Goal: Task Accomplishment & Management: Use online tool/utility

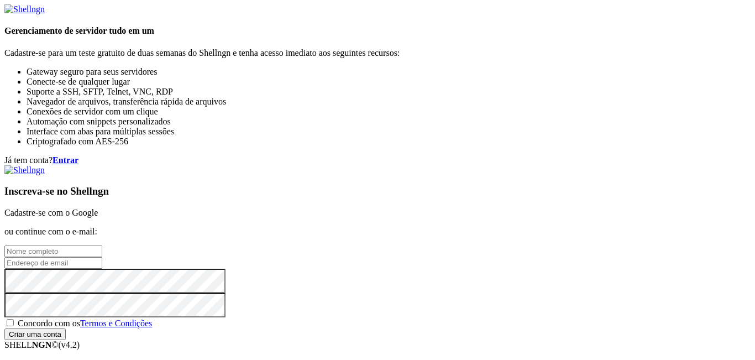
scroll to position [55, 0]
click at [98, 208] on font "Cadastre-se com o Google" at bounding box center [50, 212] width 93 height 9
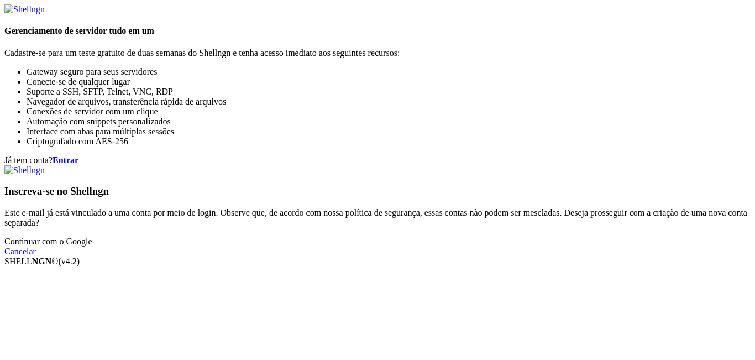
scroll to position [110, 0]
click at [92, 236] on link "Continuar com o Google" at bounding box center [48, 240] width 88 height 9
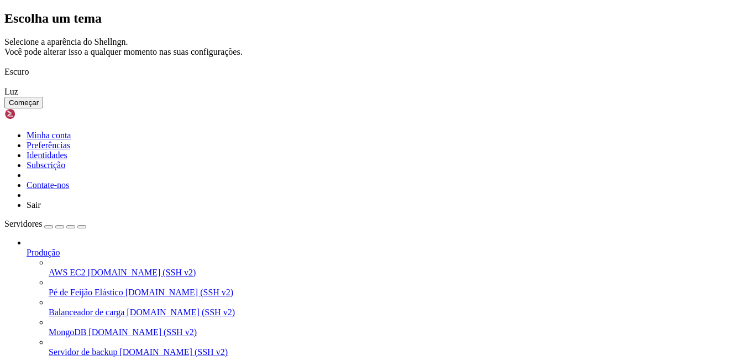
click at [4, 65] on img at bounding box center [4, 65] width 0 height 0
click at [39, 107] on font "Começar" at bounding box center [24, 102] width 30 height 8
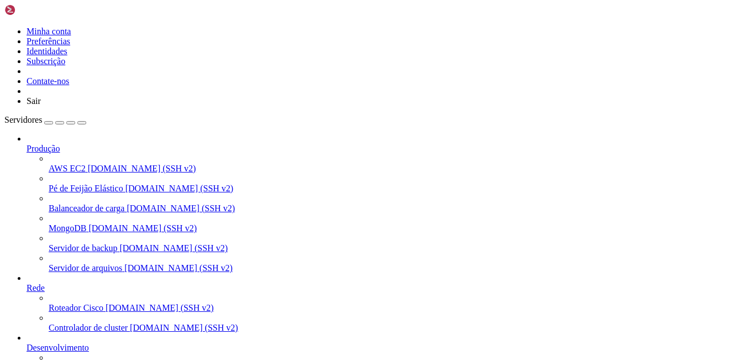
click at [27, 144] on icon at bounding box center [27, 144] width 0 height 0
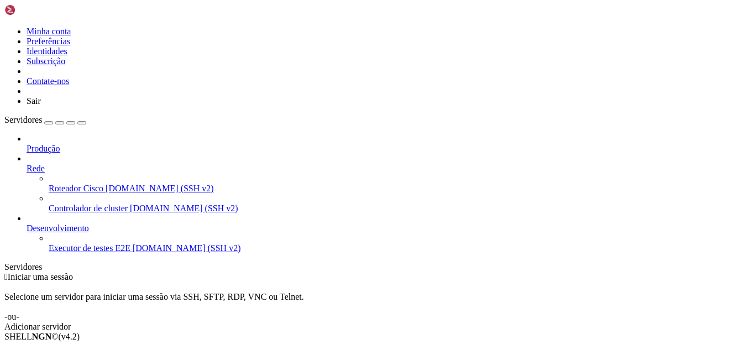
click at [27, 164] on icon at bounding box center [27, 164] width 0 height 0
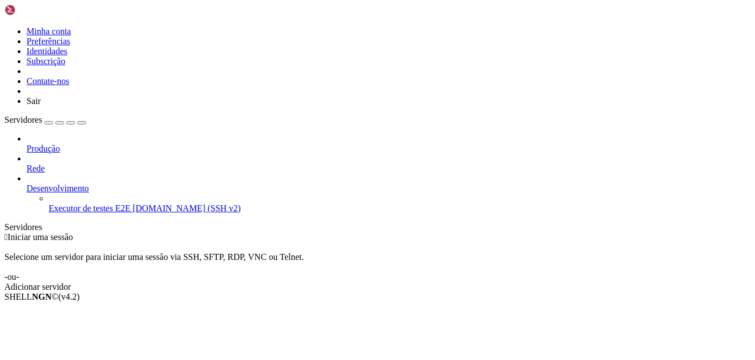
click at [49, 203] on icon at bounding box center [49, 203] width 0 height 0
click at [27, 183] on icon at bounding box center [27, 183] width 0 height 0
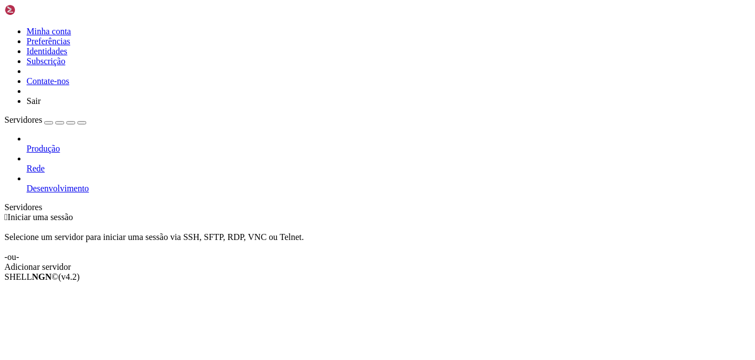
click at [413, 262] on link "Adicionar servidor" at bounding box center [377, 267] width 746 height 10
click at [457, 262] on link "Adicionar servidor" at bounding box center [377, 267] width 746 height 10
click at [71, 262] on font "Adicionar servidor" at bounding box center [37, 266] width 66 height 9
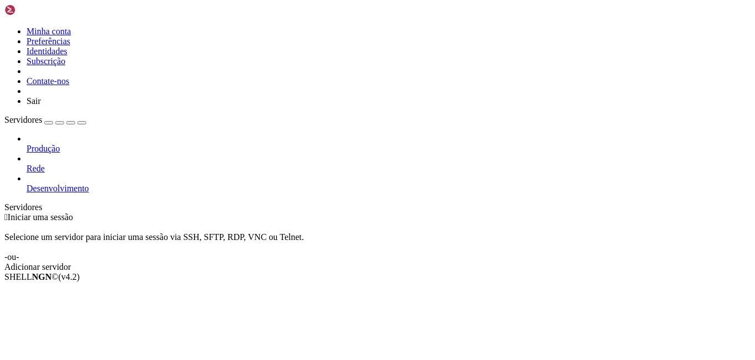
click at [132, 134] on div at bounding box center [389, 139] width 724 height 10
click at [125, 134] on div at bounding box center [389, 139] width 724 height 10
click at [27, 144] on icon at bounding box center [27, 144] width 0 height 0
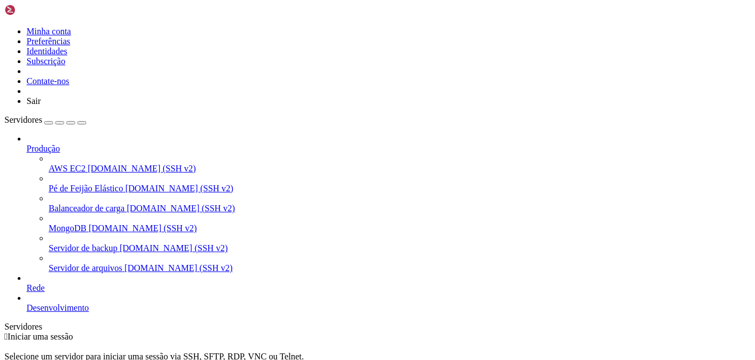
click at [86, 164] on span "AWS EC2" at bounding box center [67, 168] width 37 height 9
click at [49, 123] on div "button" at bounding box center [49, 123] width 0 height 0
click at [60, 123] on div "button" at bounding box center [60, 123] width 0 height 0
click at [4, 27] on icon at bounding box center [4, 27] width 0 height 0
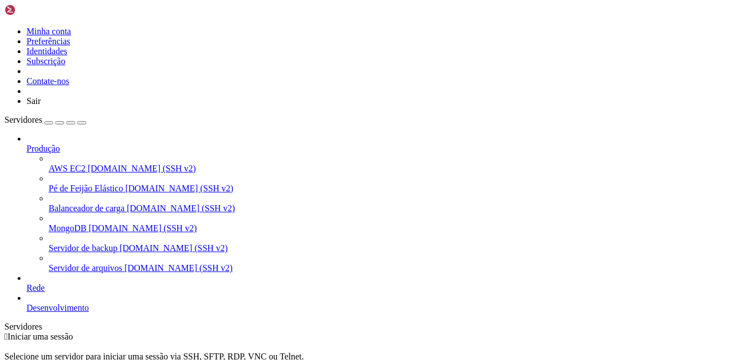
drag, startPoint x: 141, startPoint y: 1, endPoint x: 459, endPoint y: 14, distance: 317.9
click at [459, 331] on div " Iniciar uma sessão Selecione um servidor para iniciar uma sessão via SSH, SFT…" at bounding box center [377, 361] width 746 height 60
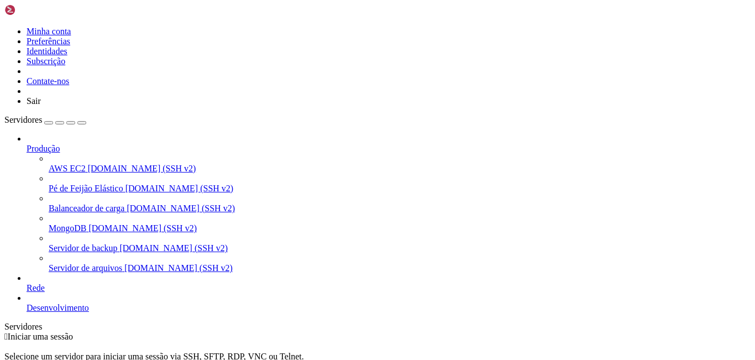
click at [475, 331] on div " Iniciar uma sessão Selecione um servidor para iniciar uma sessão via SSH, SFT…" at bounding box center [377, 361] width 746 height 60
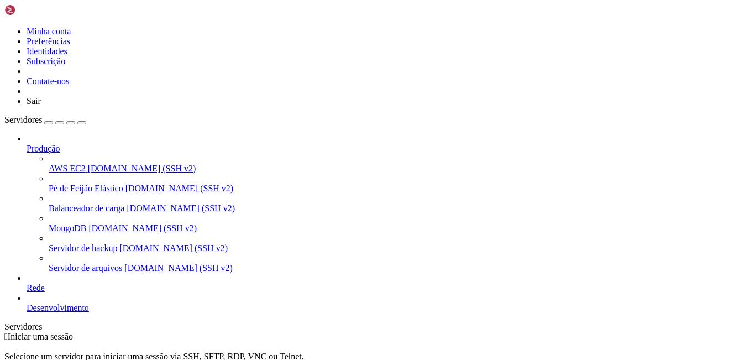
drag, startPoint x: 483, startPoint y: 199, endPoint x: 451, endPoint y: 208, distance: 33.2
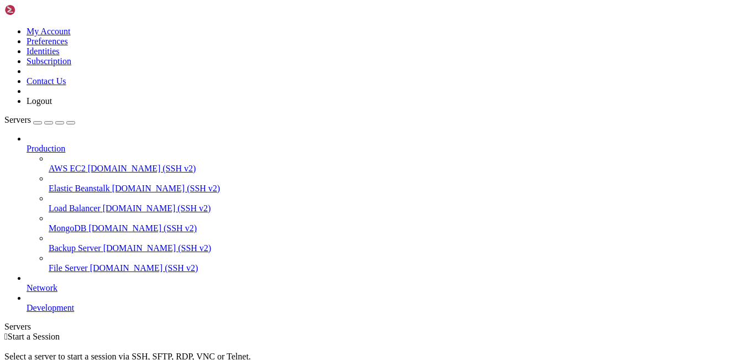
drag, startPoint x: 450, startPoint y: 202, endPoint x: 436, endPoint y: 202, distance: 13.8
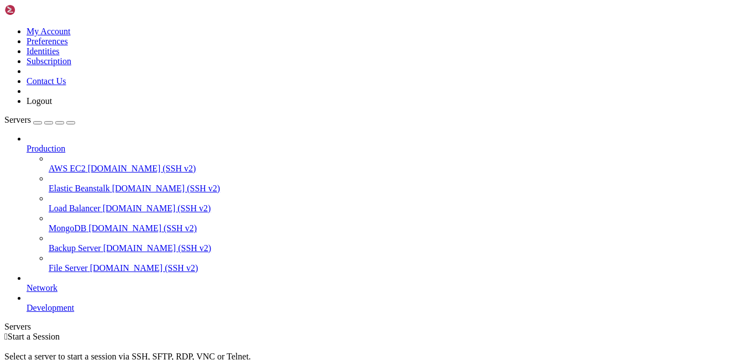
click at [68, 17] on link at bounding box center [36, 12] width 64 height 9
click at [68, 15] on img at bounding box center [36, 9] width 64 height 11
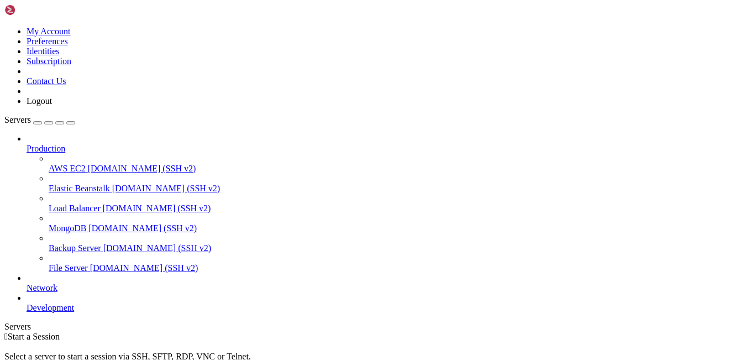
click at [454, 331] on div " Start a Session Select a server to start a session via SSH, SFTP, RDP, VNC or…" at bounding box center [377, 361] width 746 height 60
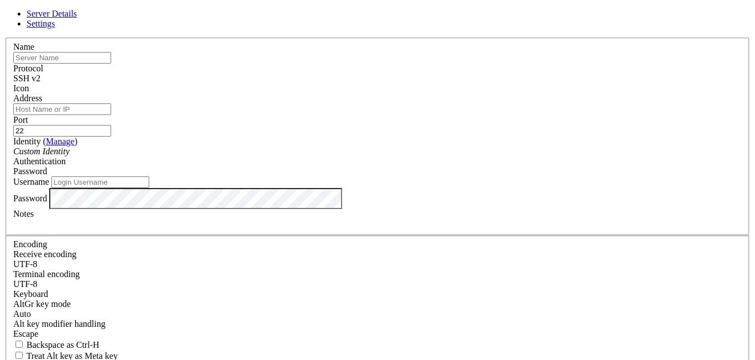
click at [111, 64] on input "text" at bounding box center [62, 58] width 98 height 12
type input "Chokito"
click at [111, 115] on input "Address" at bounding box center [62, 109] width 98 height 12
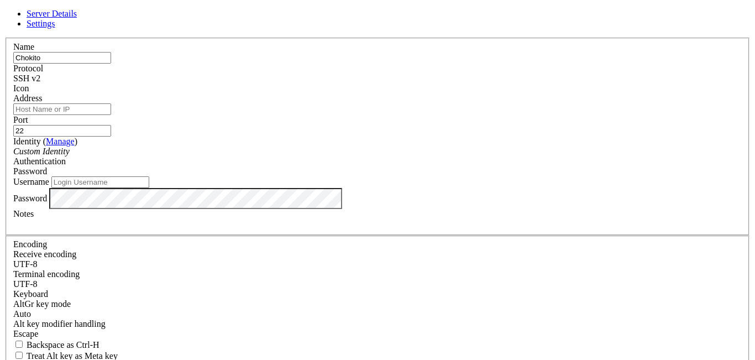
paste input "[TECHNICAL_ID]"
type input "[TECHNICAL_ID]"
click at [77, 138] on label "Identity ( Manage )" at bounding box center [45, 140] width 64 height 9
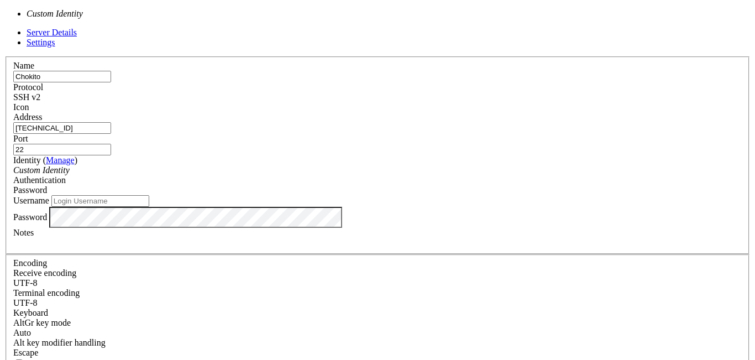
click at [325, 165] on div "Custom Identity" at bounding box center [377, 170] width 728 height 10
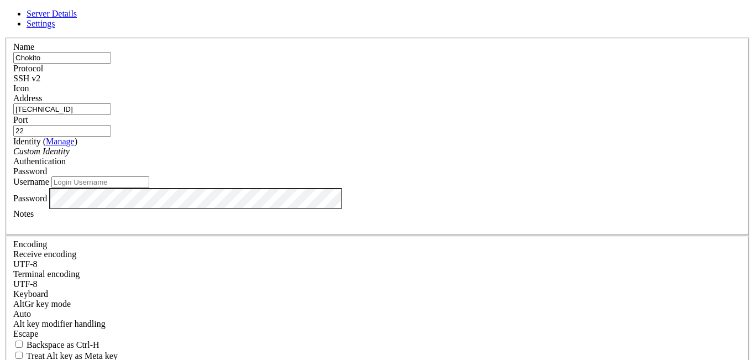
drag, startPoint x: 331, startPoint y: 160, endPoint x: 356, endPoint y: 160, distance: 24.9
click at [331, 156] on div "Custom Identity" at bounding box center [377, 151] width 728 height 10
click at [47, 166] on span "Password" at bounding box center [30, 170] width 34 height 9
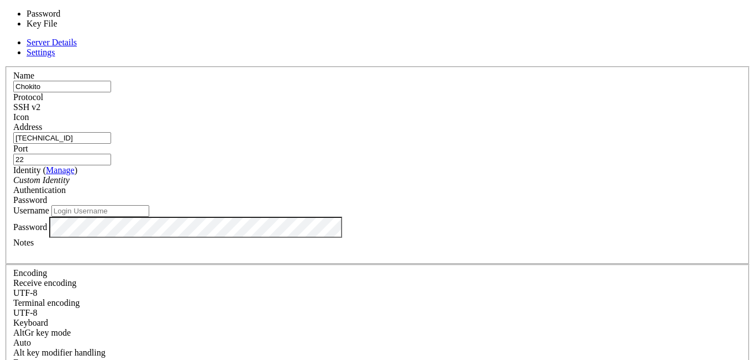
click at [47, 195] on span "Password" at bounding box center [30, 199] width 34 height 9
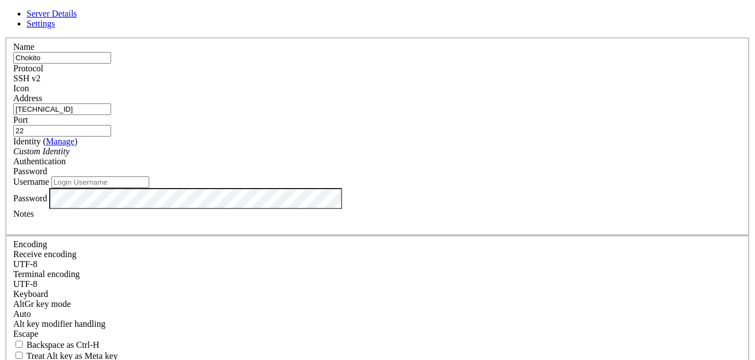
click at [149, 188] on input "Username" at bounding box center [100, 182] width 98 height 12
paste input "root"
type input "root"
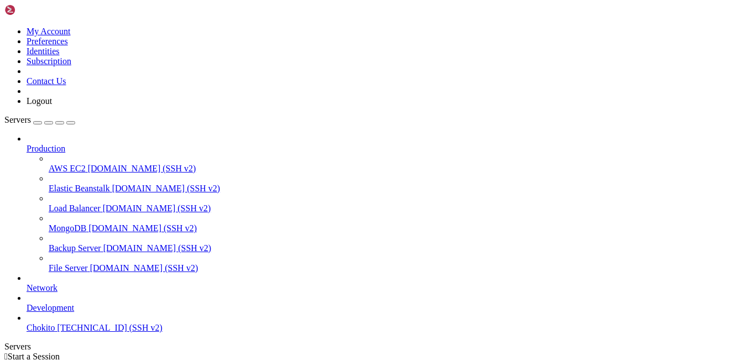
click at [55, 326] on span "Chokito" at bounding box center [41, 327] width 29 height 9
click at [89, 332] on span "[TECHNICAL_ID] (SSH v2)" at bounding box center [109, 327] width 105 height 9
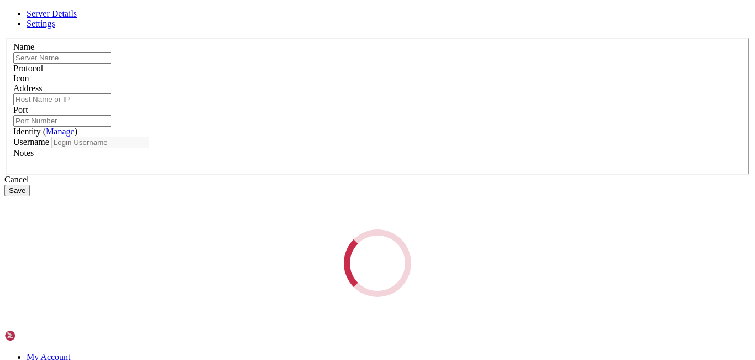
type input "Chokito"
type input "[TECHNICAL_ID]"
type input "22"
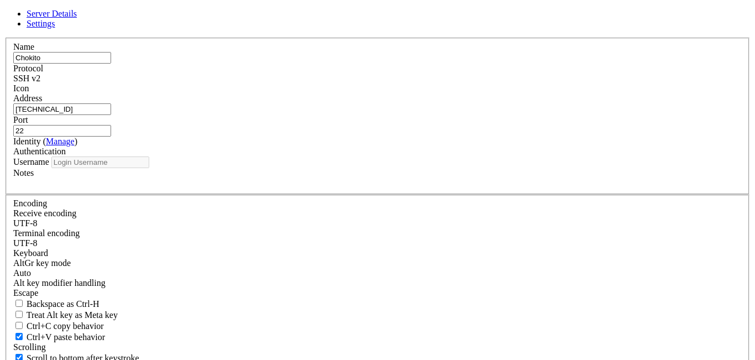
type input "root"
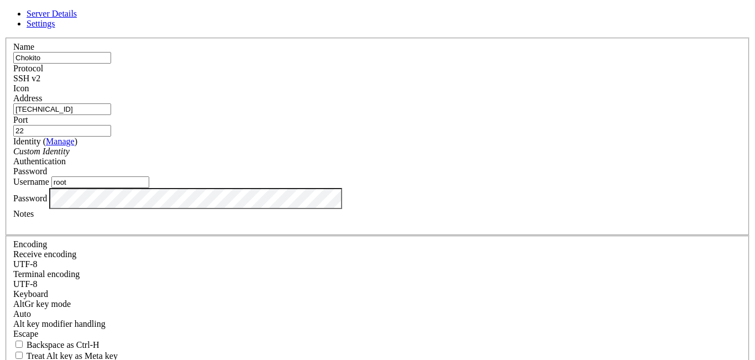
click at [515, 93] on div at bounding box center [377, 93] width 728 height 0
click at [516, 93] on div at bounding box center [377, 93] width 728 height 0
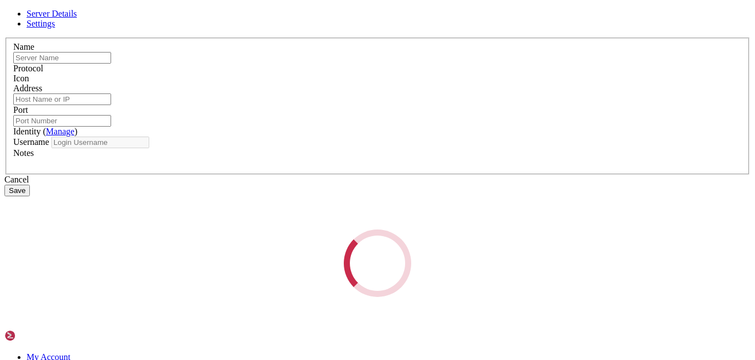
type input "Chokito"
type input "[TECHNICAL_ID]"
type input "22"
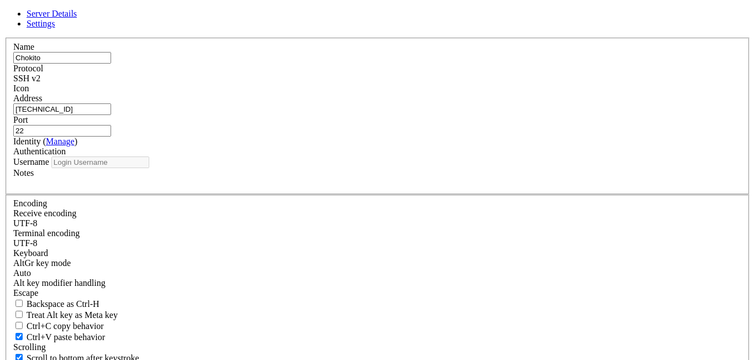
type input "root"
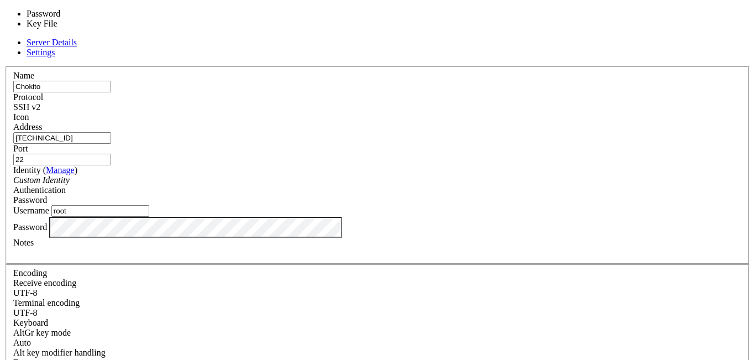
click at [448, 195] on div "Password" at bounding box center [377, 200] width 728 height 10
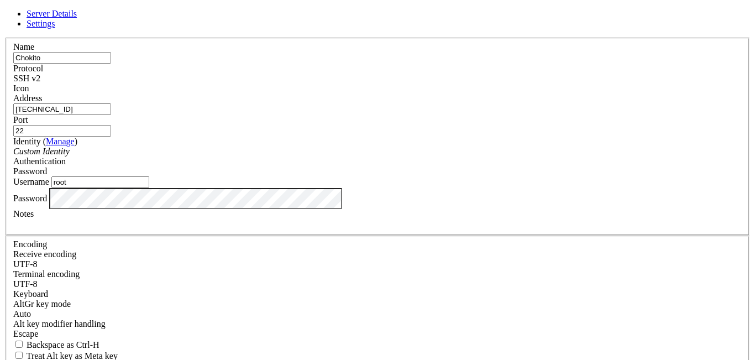
click at [448, 166] on div "Password" at bounding box center [377, 171] width 728 height 10
click at [55, 28] on span "Settings" at bounding box center [41, 23] width 29 height 9
click at [77, 18] on span "Server Details" at bounding box center [52, 13] width 50 height 9
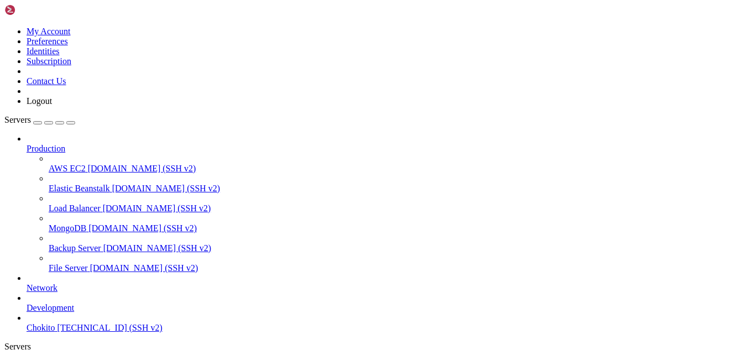
drag, startPoint x: 429, startPoint y: 151, endPoint x: 289, endPoint y: 106, distance: 147.5
drag, startPoint x: 336, startPoint y: 181, endPoint x: 515, endPoint y: 201, distance: 180.6
drag, startPoint x: 532, startPoint y: 199, endPoint x: 366, endPoint y: 191, distance: 166.5
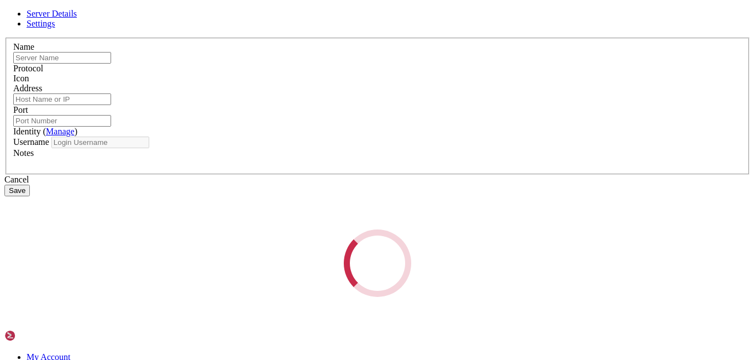
type input "Chokito"
type input "[TECHNICAL_ID]"
type input "22"
type input "root"
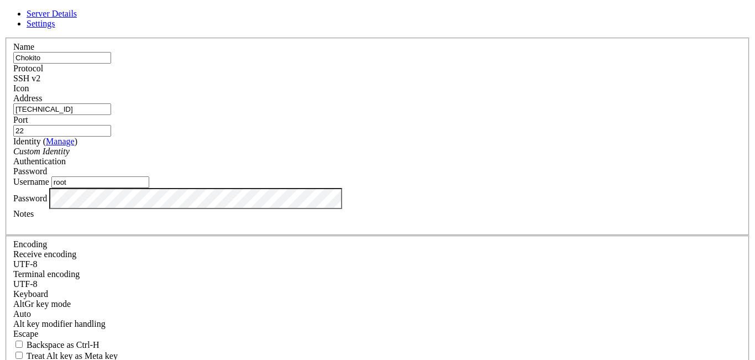
click at [47, 166] on span "Password" at bounding box center [30, 170] width 34 height 9
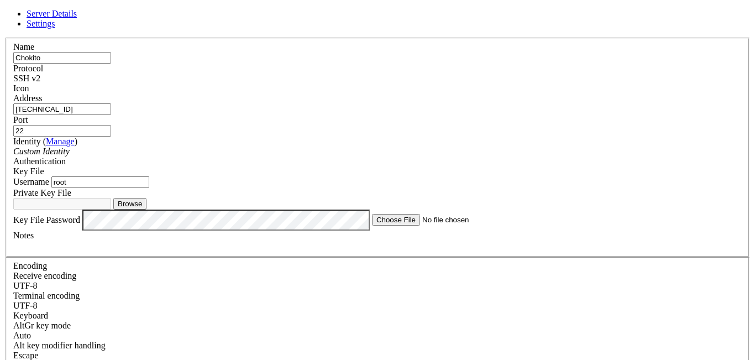
click at [146, 209] on button "Browse" at bounding box center [129, 204] width 33 height 12
type input "ChavePrivada.txt"
click at [80, 224] on label "Key File Password" at bounding box center [46, 218] width 67 height 9
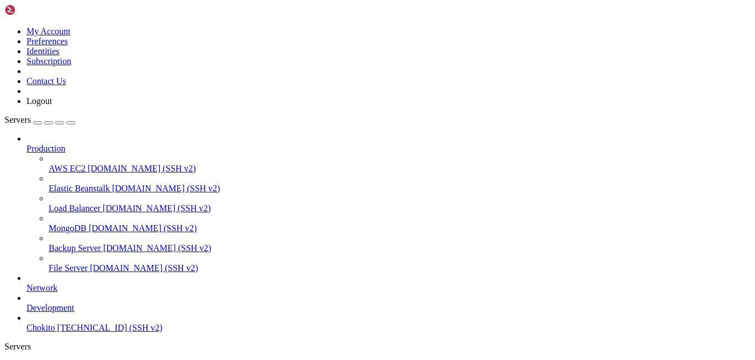
click at [88, 223] on span "[DOMAIN_NAME] (SSH v2)" at bounding box center [142, 227] width 108 height 9
click at [50, 323] on span "Chokito" at bounding box center [41, 327] width 29 height 9
click at [49, 123] on div "button" at bounding box center [49, 123] width 0 height 0
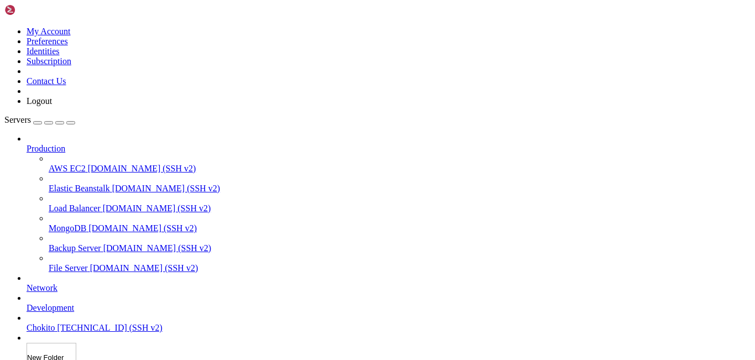
scroll to position [28, 0]
drag, startPoint x: 107, startPoint y: 330, endPoint x: 84, endPoint y: 253, distance: 80.6
click at [84, 283] on link "Network" at bounding box center [389, 288] width 724 height 10
drag, startPoint x: 66, startPoint y: 304, endPoint x: 90, endPoint y: 333, distance: 37.3
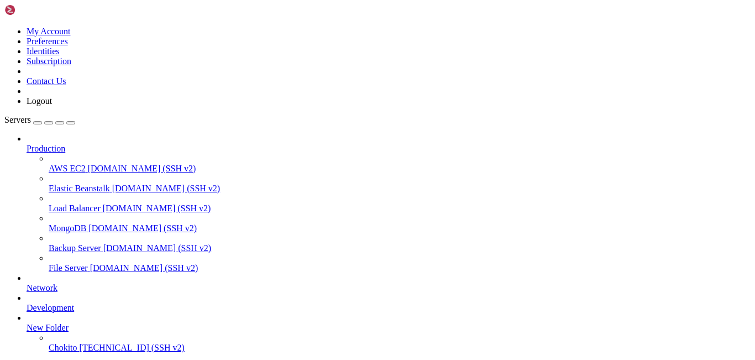
type input "Chokito"
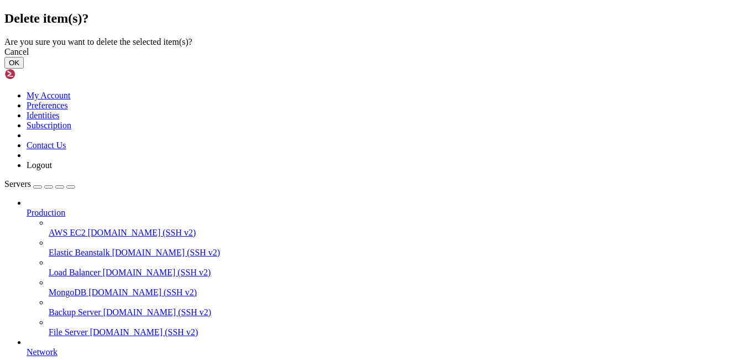
click at [24, 69] on button "OK" at bounding box center [13, 63] width 19 height 12
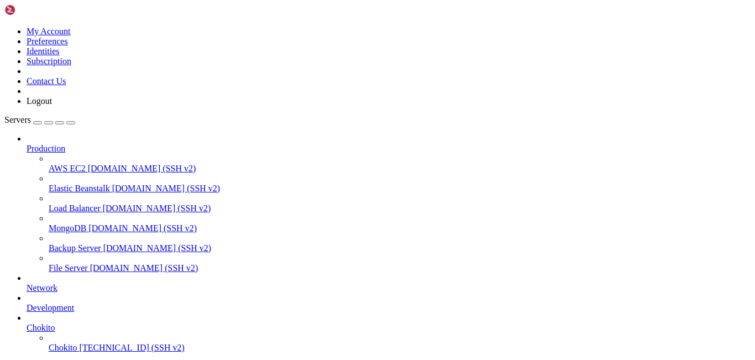
scroll to position [0, 0]
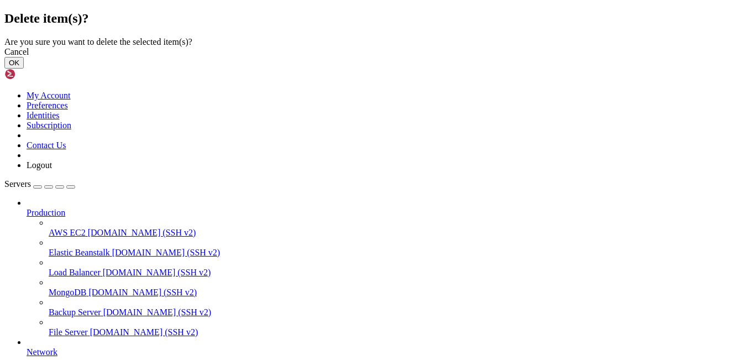
click at [24, 69] on button "OK" at bounding box center [13, 63] width 19 height 12
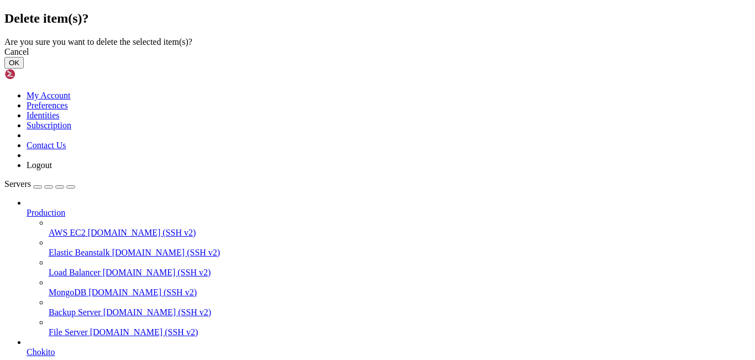
click at [24, 69] on button "OK" at bounding box center [13, 63] width 19 height 12
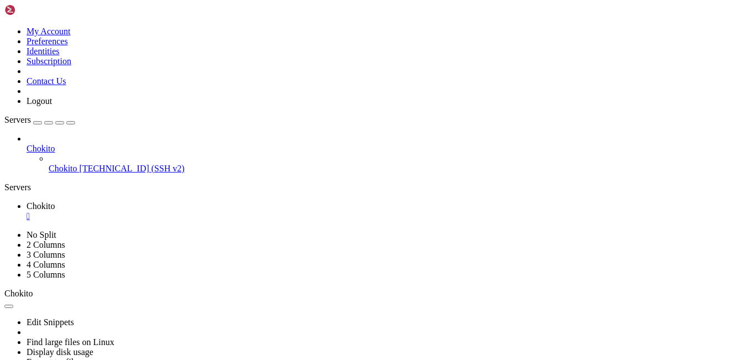
click at [4, 27] on icon at bounding box center [4, 27] width 0 height 0
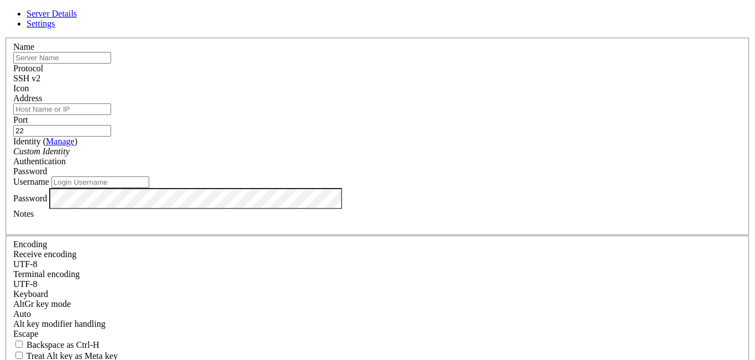
click at [55, 28] on link "Settings" at bounding box center [41, 23] width 29 height 9
click at [4, 38] on icon at bounding box center [4, 38] width 0 height 0
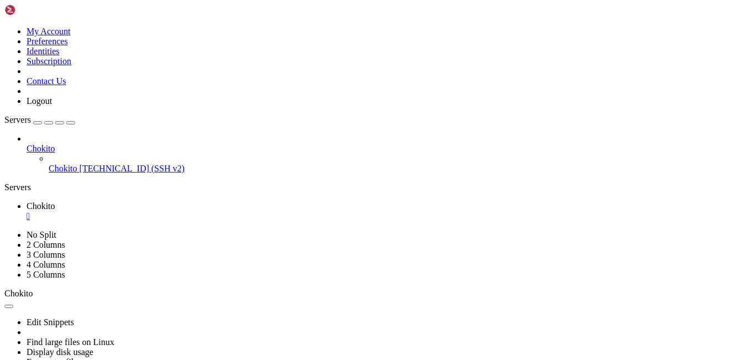
click at [77, 164] on span "Chokito" at bounding box center [63, 168] width 29 height 9
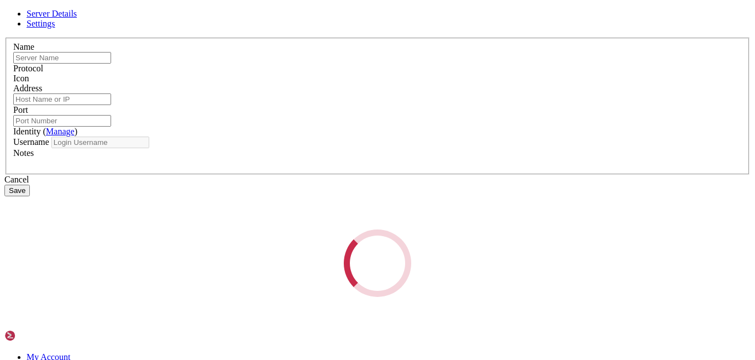
type input "Chokito"
type input "[TECHNICAL_ID]"
type input "22"
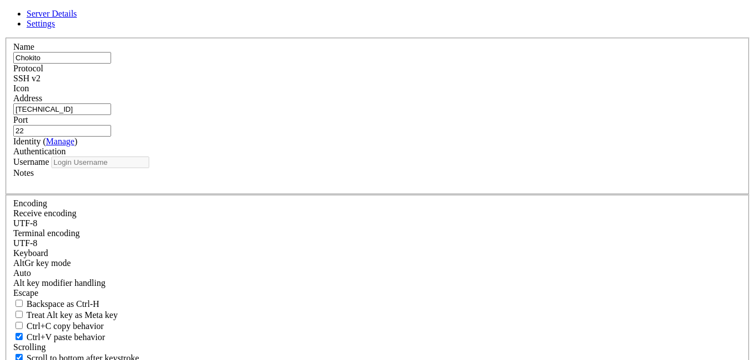
type input "root"
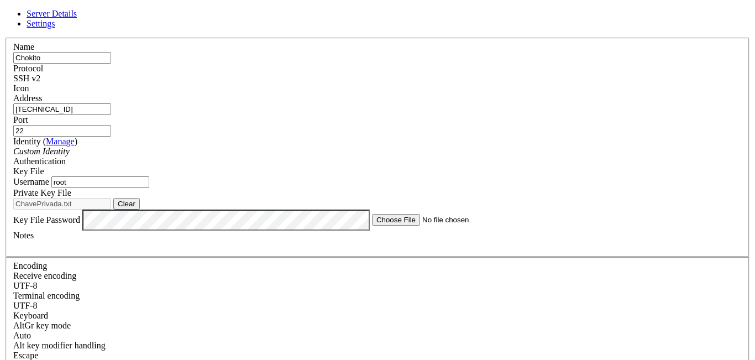
click at [507, 93] on div at bounding box center [377, 93] width 728 height 0
click at [55, 28] on link "Settings" at bounding box center [41, 23] width 29 height 9
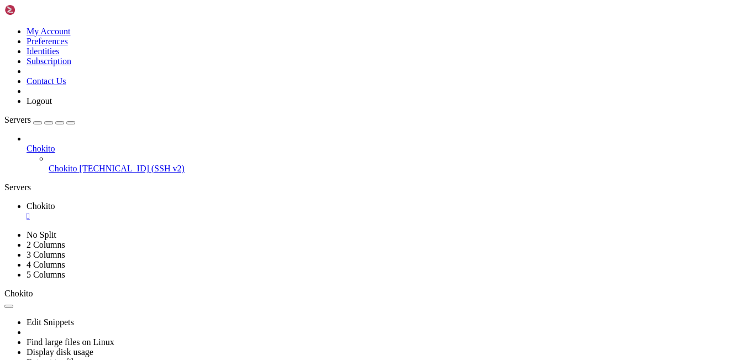
click at [64, 143] on div "Chokito Chokito [TECHNICAL_ID] (SSH v2)" at bounding box center [377, 154] width 746 height 40
drag, startPoint x: 101, startPoint y: 678, endPoint x: 10, endPoint y: 641, distance: 97.6
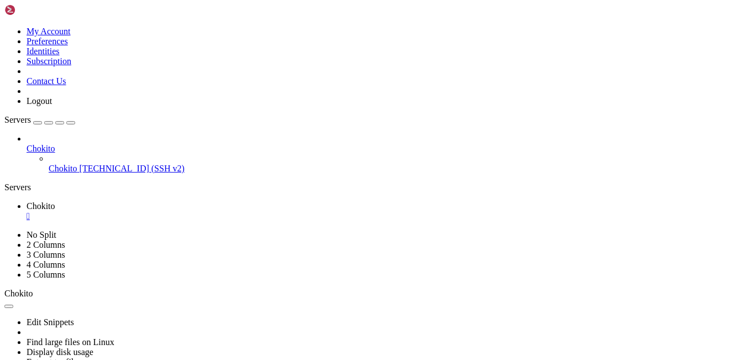
scroll to position [3156, 0]
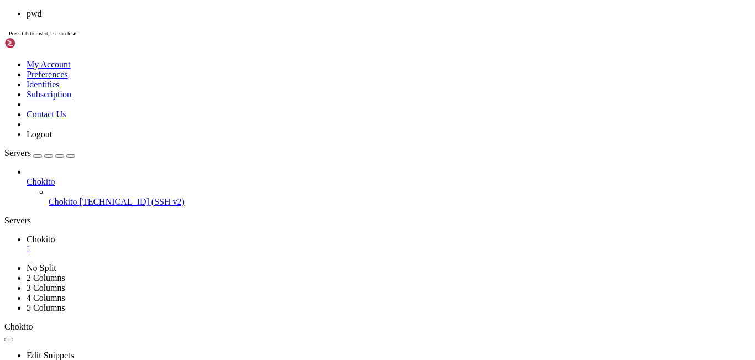
scroll to position [3306, 0]
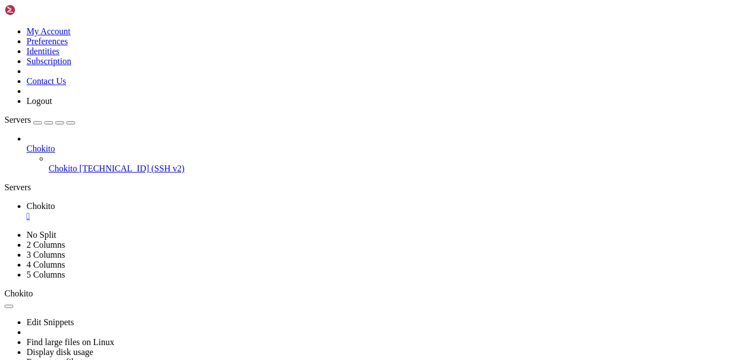
drag, startPoint x: 101, startPoint y: 683, endPoint x: 8, endPoint y: 644, distance: 100.2
drag, startPoint x: 144, startPoint y: 673, endPoint x: 127, endPoint y: 683, distance: 20.1
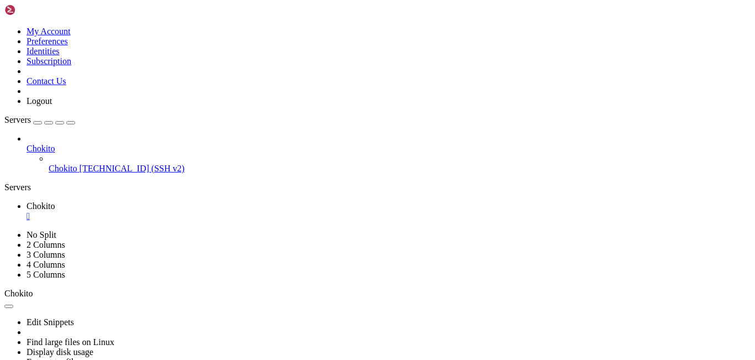
scroll to position [3512, 0]
drag, startPoint x: 105, startPoint y: 683, endPoint x: 75, endPoint y: 650, distance: 44.6
drag, startPoint x: 9, startPoint y: 479, endPoint x: 109, endPoint y: 682, distance: 226.8
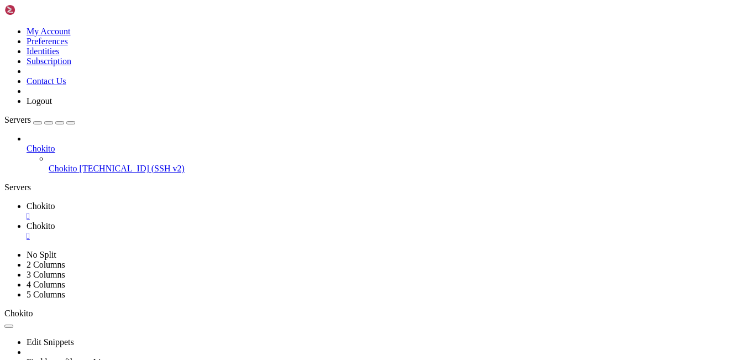
type input "/etc"
click at [28, 335] on span " motd" at bounding box center [17, 339] width 22 height 9
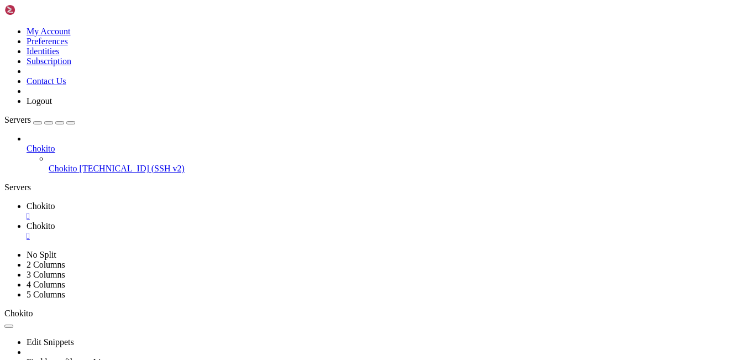
click at [28, 335] on span " motd" at bounding box center [17, 339] width 22 height 9
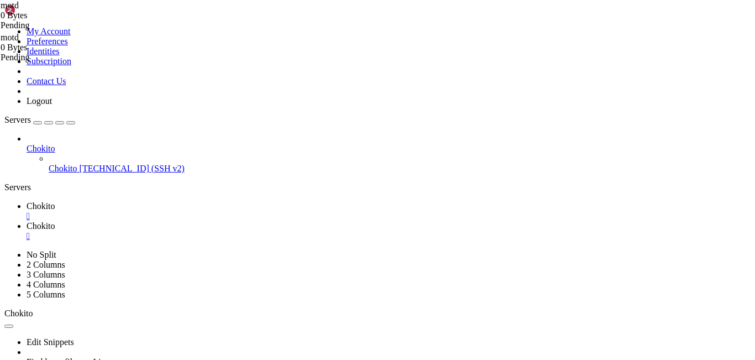
click at [77, 164] on span "Chokito" at bounding box center [63, 168] width 29 height 9
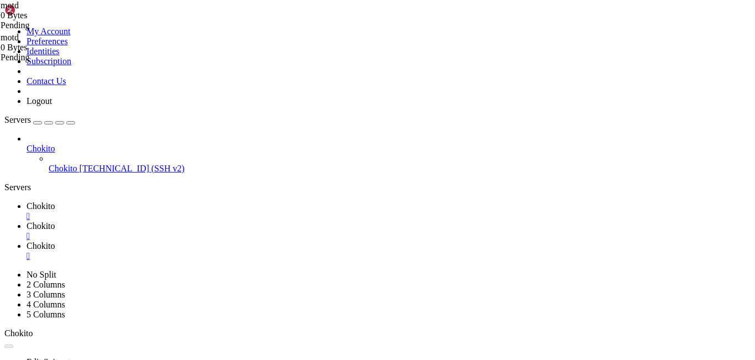
scroll to position [0, 0]
click at [96, 164] on span "[TECHNICAL_ID] (SSH v2)" at bounding box center [132, 168] width 105 height 9
click at [391, 271] on div "" at bounding box center [389, 276] width 724 height 10
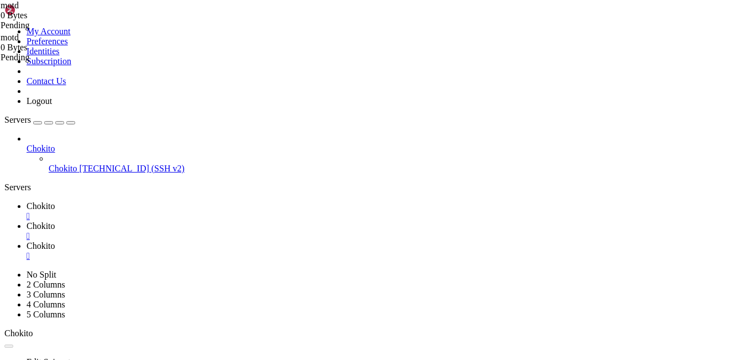
click at [324, 251] on div "" at bounding box center [389, 256] width 724 height 10
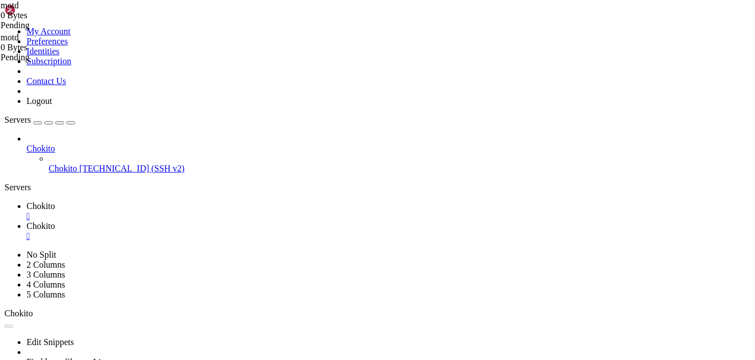
click at [257, 231] on div "" at bounding box center [389, 236] width 724 height 10
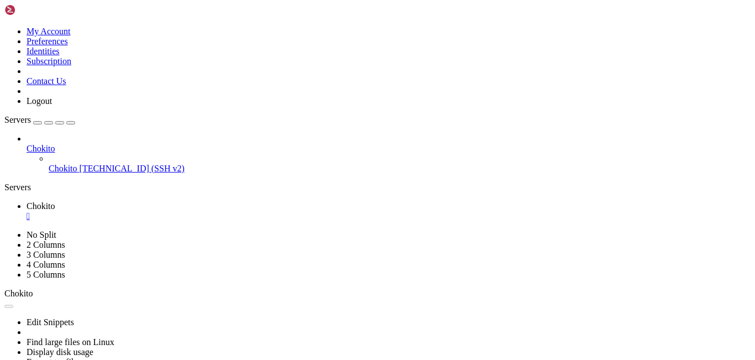
click at [190, 211] on div "" at bounding box center [389, 216] width 724 height 10
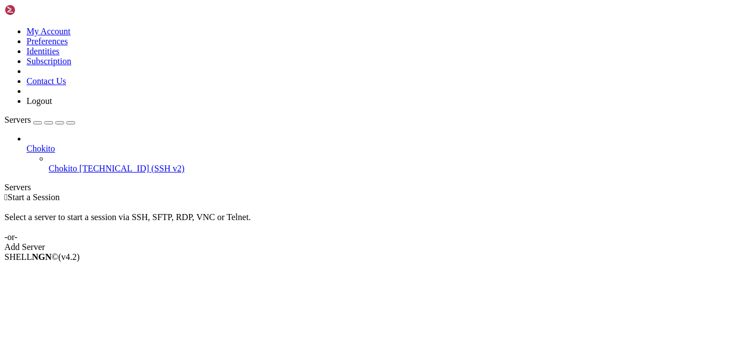
click at [84, 164] on span "[TECHNICAL_ID] (SSH v2)" at bounding box center [132, 168] width 105 height 9
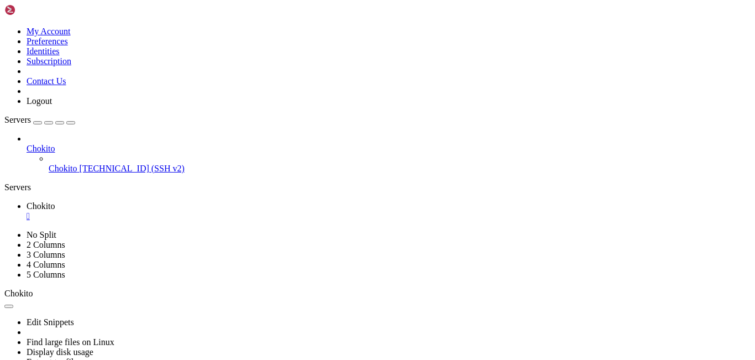
click at [192, 211] on div "" at bounding box center [389, 216] width 724 height 10
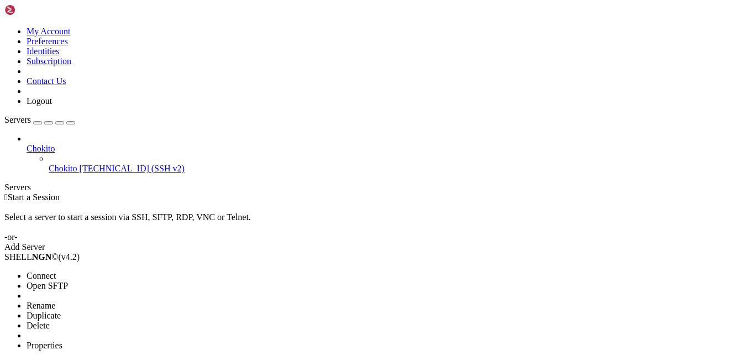
click at [127, 340] on li "Properties" at bounding box center [77, 345] width 101 height 10
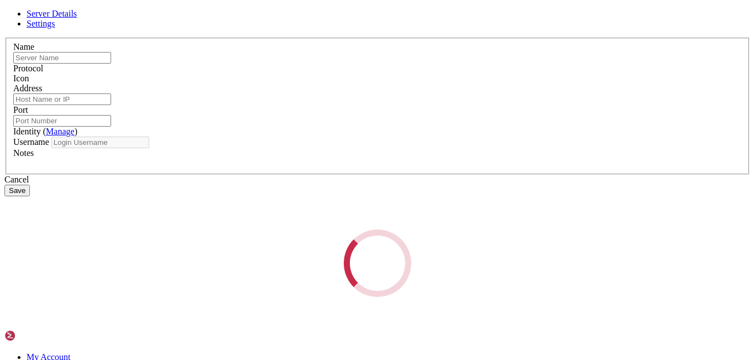
type input "Chokito"
type input "[TECHNICAL_ID]"
type input "22"
type input "root"
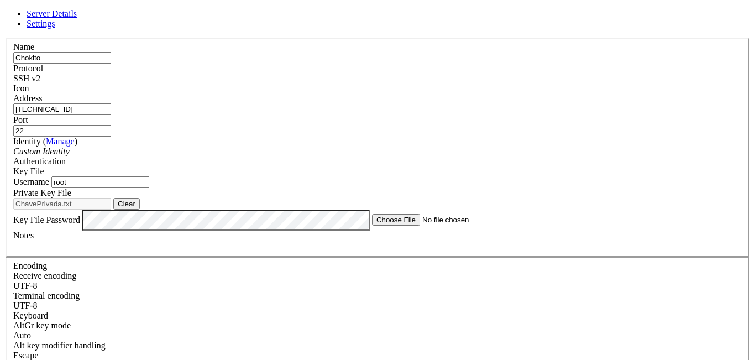
click at [492, 166] on div "Key File" at bounding box center [377, 171] width 728 height 10
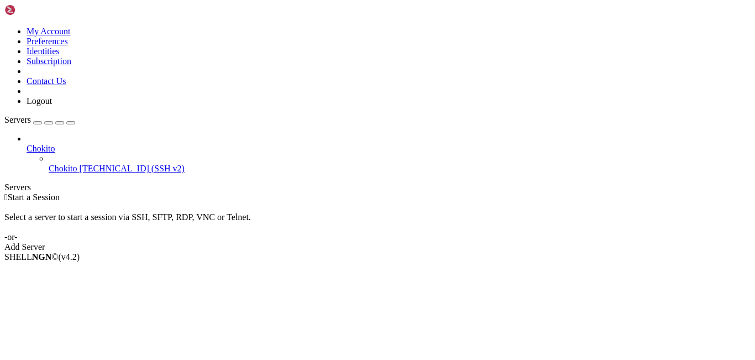
click at [111, 164] on span "[TECHNICAL_ID] (SSH v2)" at bounding box center [132, 168] width 105 height 9
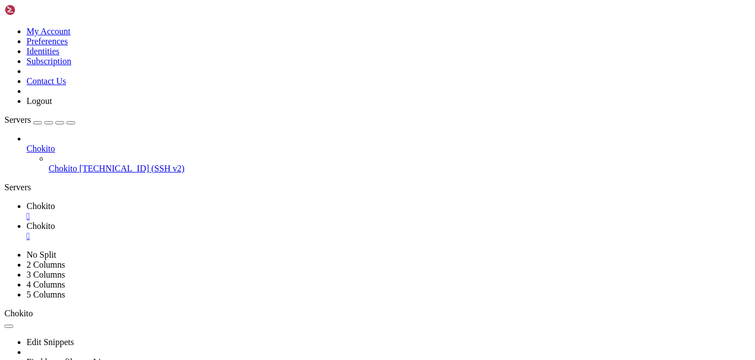
type input "/etc"
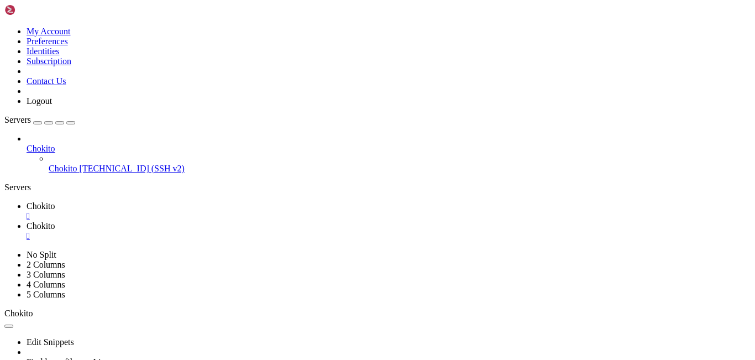
scroll to position [3370, 0]
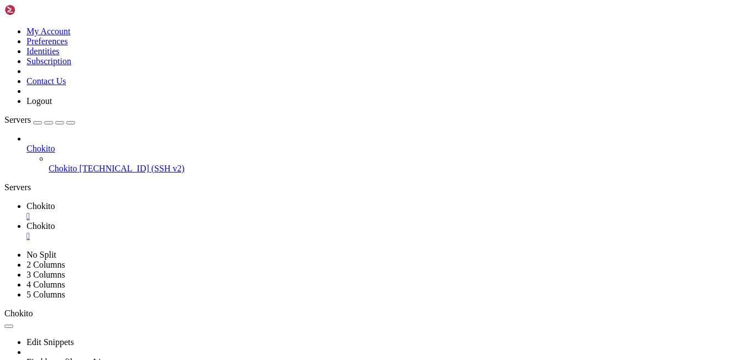
click at [1, 10] on icon at bounding box center [1, 5] width 0 height 9
